Goal: Information Seeking & Learning: Check status

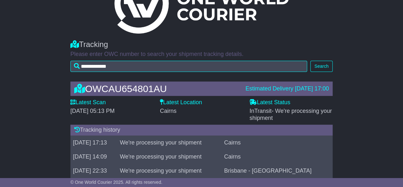
scroll to position [23, 0]
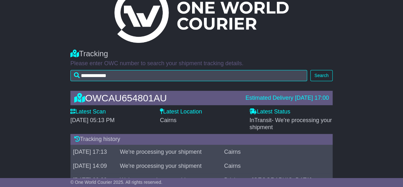
drag, startPoint x: 132, startPoint y: 0, endPoint x: 279, endPoint y: 96, distance: 176.0
click at [279, 96] on div "OWCAU654801AU Estimated Delivery 14 Oct 2025 17:00 Latest Scan 13 October 2025 …" at bounding box center [201, 161] width 269 height 154
click at [231, 124] on div "Latest Location Cairns" at bounding box center [202, 119] width 90 height 22
click at [314, 73] on button "Search" at bounding box center [322, 75] width 22 height 11
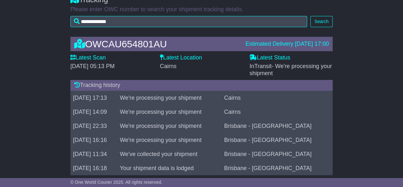
scroll to position [86, 0]
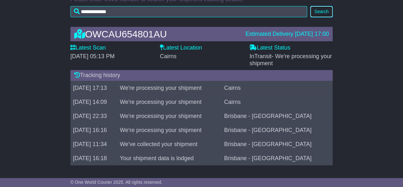
drag, startPoint x: 320, startPoint y: 10, endPoint x: 358, endPoint y: 45, distance: 51.2
click at [320, 10] on button "Search" at bounding box center [322, 11] width 22 height 11
